Goal: Navigation & Orientation: Find specific page/section

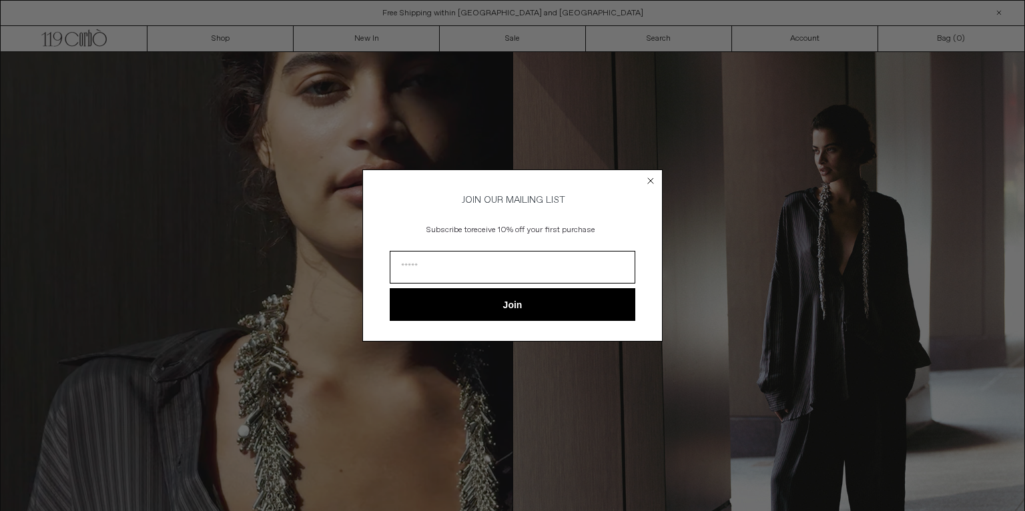
click at [653, 174] on circle "Close dialog" at bounding box center [651, 180] width 13 height 13
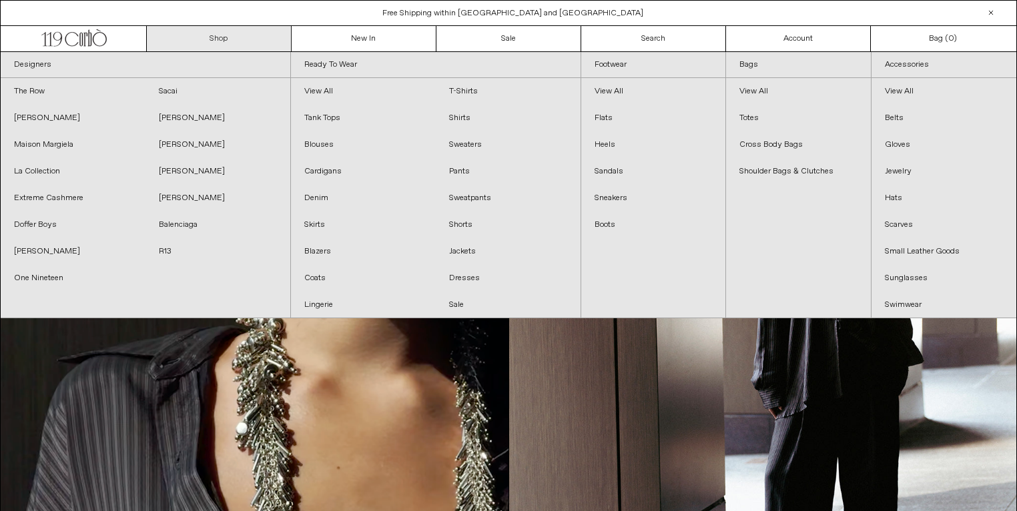
click at [222, 38] on link "Shop" at bounding box center [219, 38] width 145 height 25
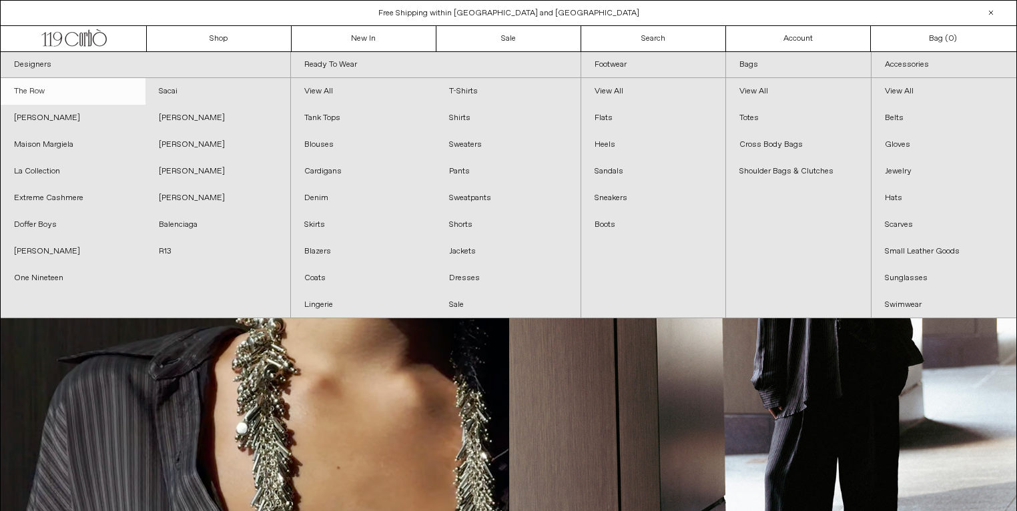
click at [45, 98] on link "The Row" at bounding box center [73, 91] width 145 height 27
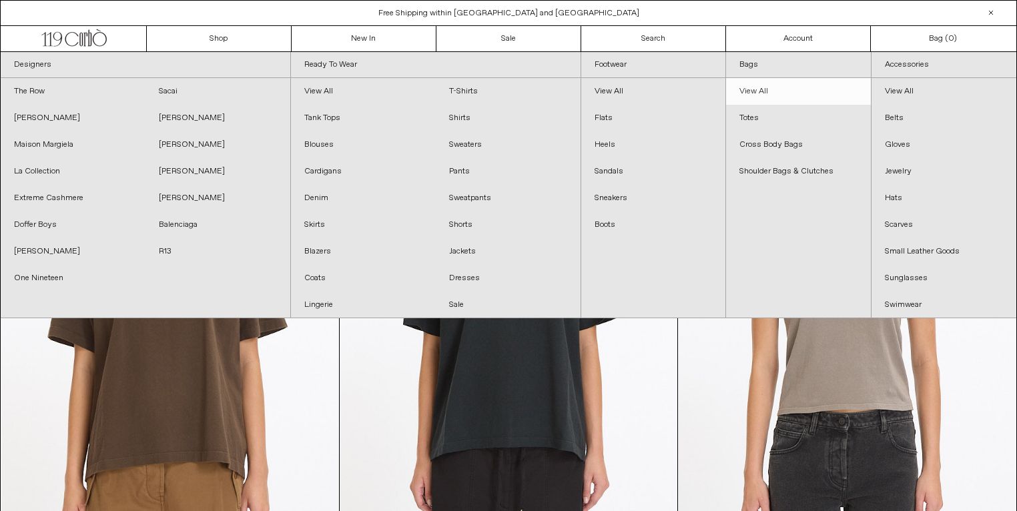
click at [755, 90] on link "View All" at bounding box center [798, 91] width 145 height 27
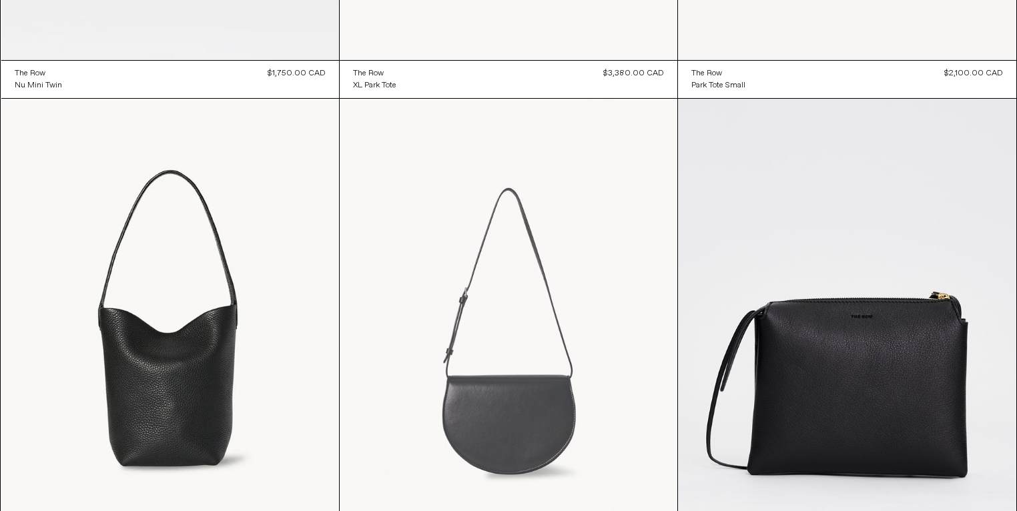
scroll to position [3479, 0]
